Goal: Navigation & Orientation: Find specific page/section

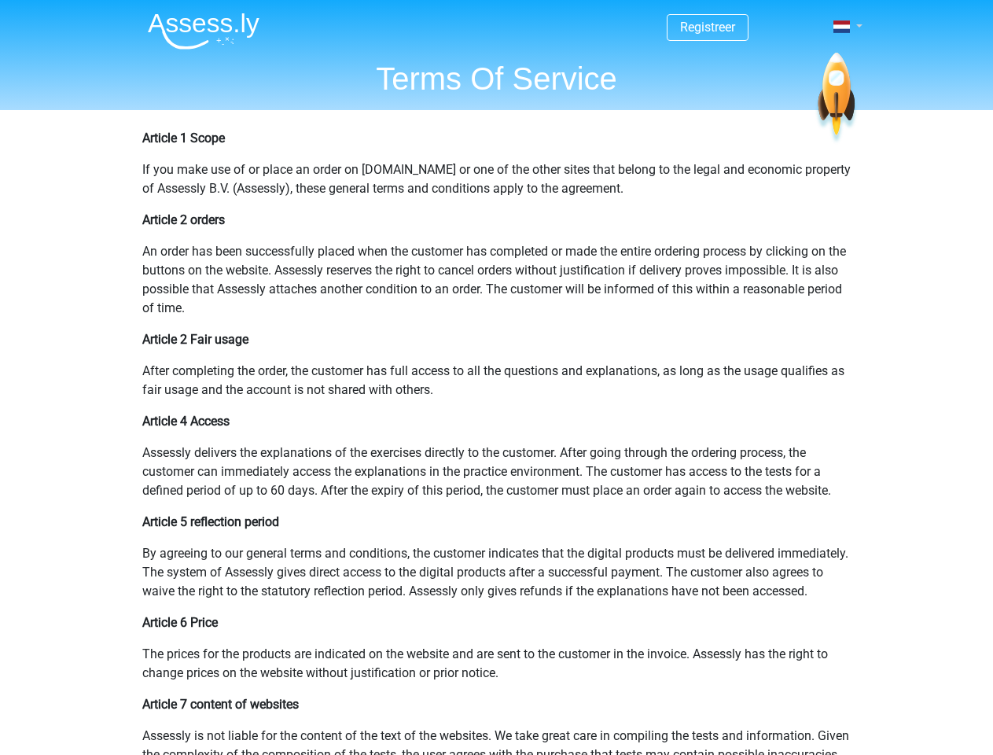
click at [843, 27] on span at bounding box center [842, 26] width 17 height 13
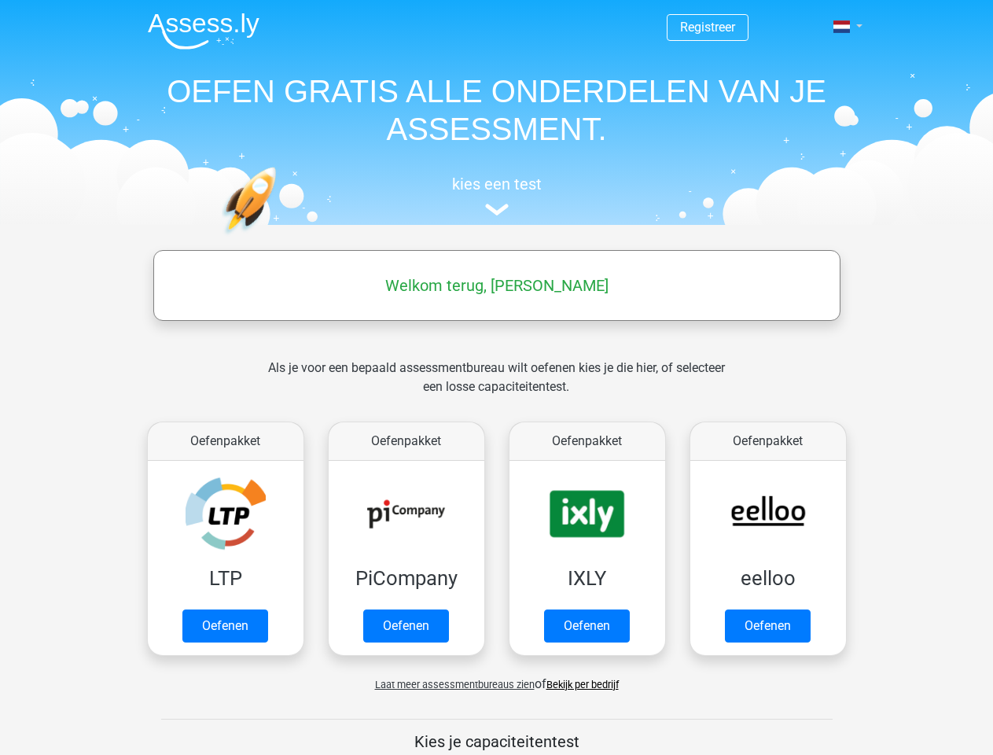
click at [843, 27] on span at bounding box center [842, 26] width 17 height 13
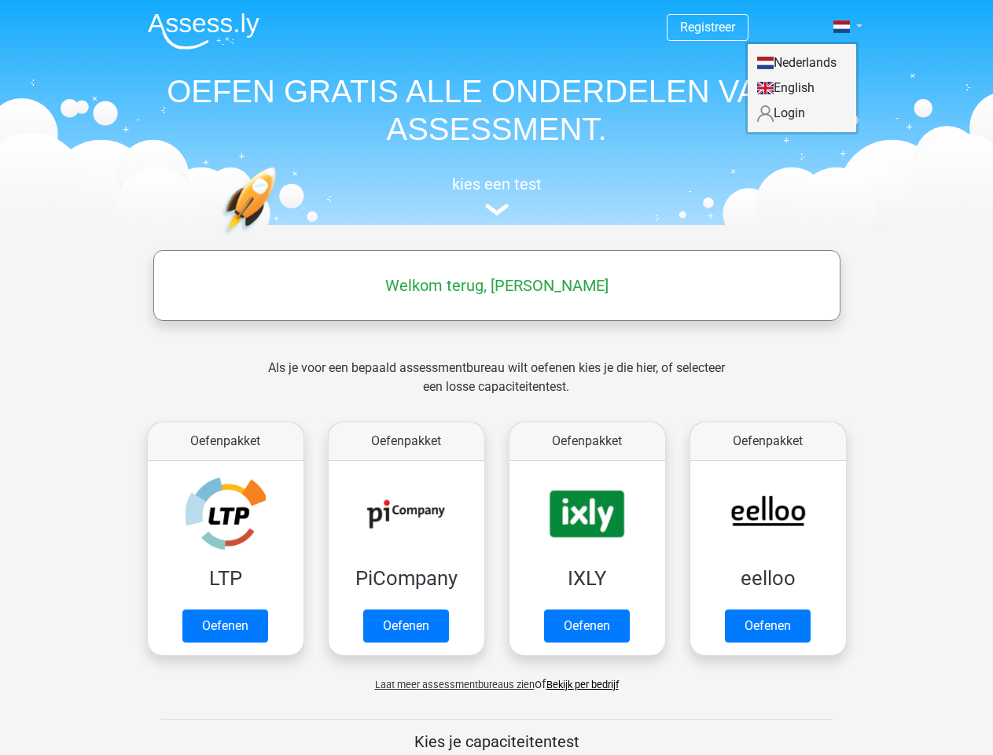
click at [451, 684] on span "Laat meer assessmentbureaus zien" at bounding box center [455, 685] width 160 height 12
